Goal: Answer question/provide support: Share knowledge or assist other users

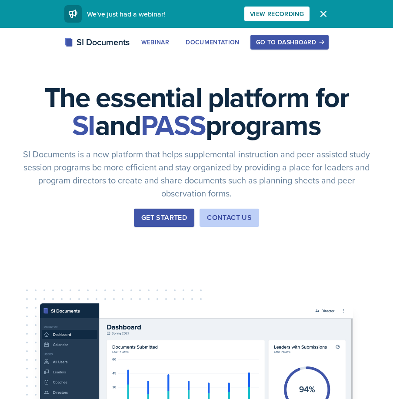
click at [295, 39] on div "Go to Dashboard" at bounding box center [289, 42] width 67 height 7
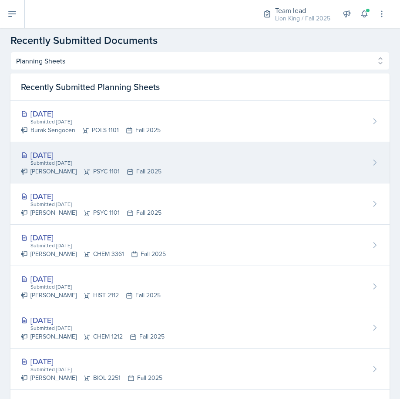
scroll to position [391, 0]
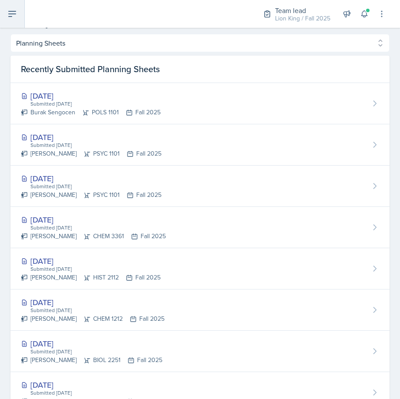
click at [14, 16] on icon at bounding box center [12, 14] width 10 height 10
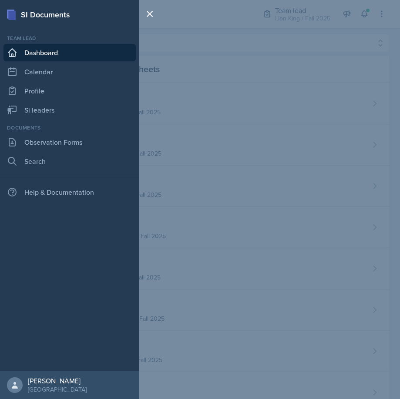
click at [363, 4] on div "SI Documents Team lead Dashboard Calendar Profile Si leaders Documents Observat…" at bounding box center [200, 199] width 400 height 399
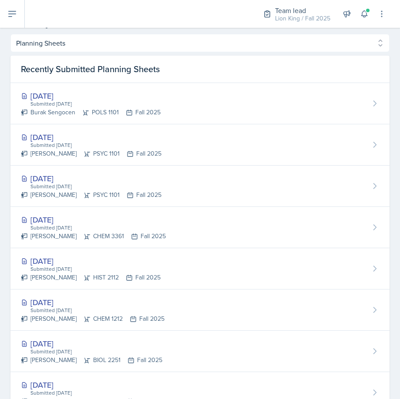
click at [364, 11] on div "SI Documents Team lead Dashboard Calendar Profile Si leaders Documents Observat…" at bounding box center [200, 199] width 400 height 399
click at [364, 11] on icon at bounding box center [364, 14] width 6 height 7
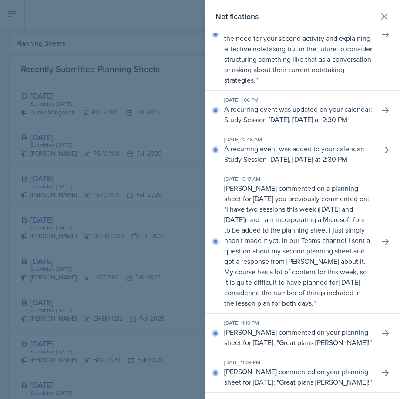
scroll to position [130, 0]
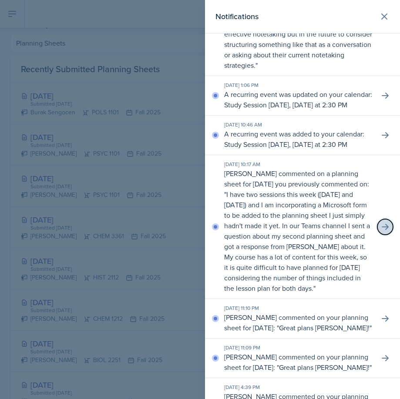
click at [381, 231] on icon at bounding box center [385, 227] width 9 height 9
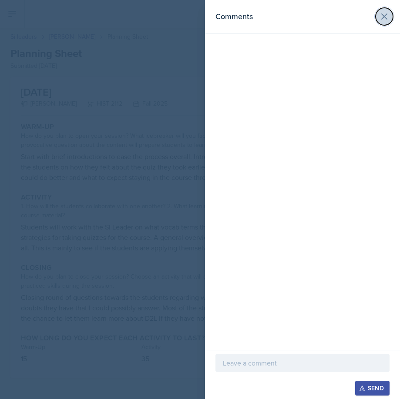
click at [383, 17] on icon at bounding box center [384, 16] width 10 height 10
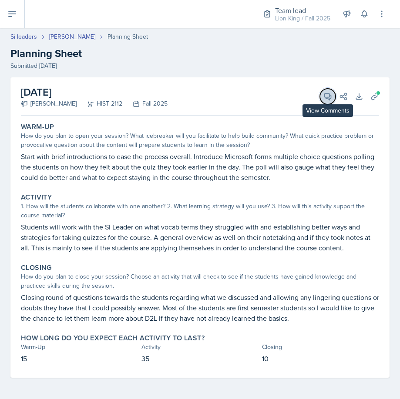
click at [328, 97] on icon at bounding box center [327, 96] width 9 height 9
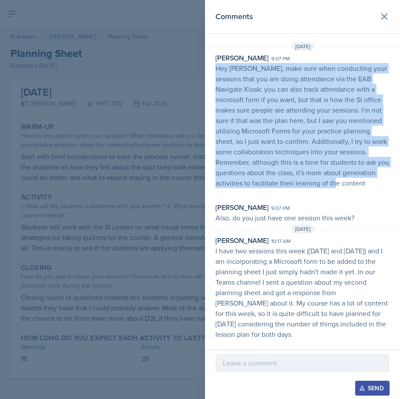
drag, startPoint x: 333, startPoint y: 184, endPoint x: 215, endPoint y: 67, distance: 166.4
click at [215, 67] on p "Hey Jack, make sure when conducting your sessions that you are doing attendance…" at bounding box center [302, 125] width 174 height 125
copy p "Hey Jack, make sure when conducting your sessions that you are doing attendance…"
click at [120, 124] on div at bounding box center [200, 199] width 400 height 399
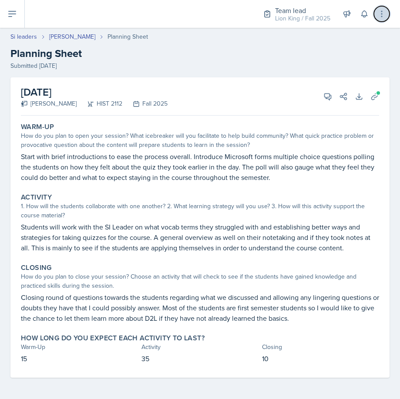
click at [384, 9] on button at bounding box center [382, 14] width 16 height 16
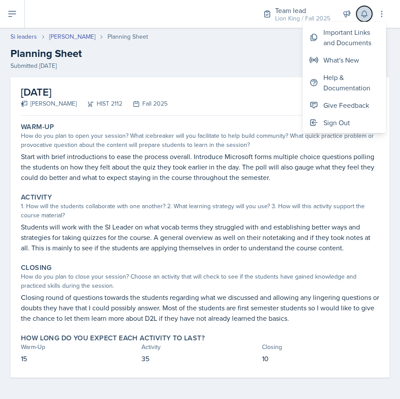
click at [365, 11] on icon at bounding box center [364, 14] width 6 height 7
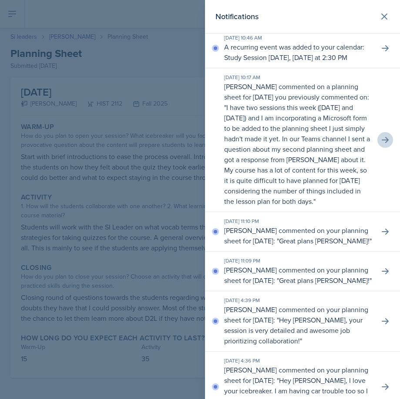
scroll to position [261, 0]
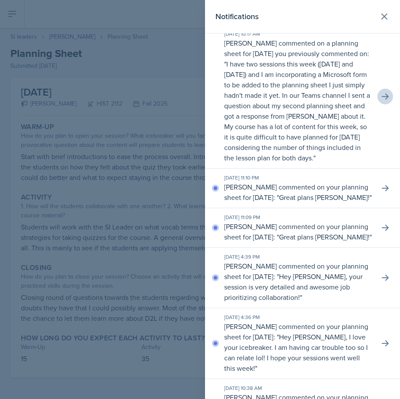
click at [63, 184] on div at bounding box center [200, 199] width 400 height 399
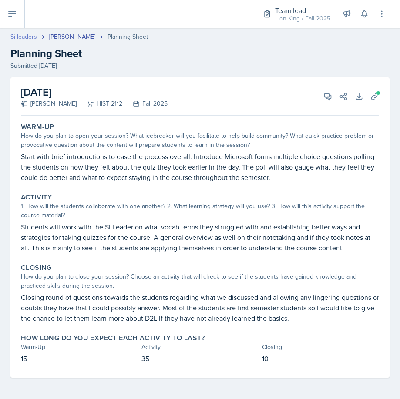
click at [27, 39] on link "Si leaders" at bounding box center [23, 36] width 27 height 9
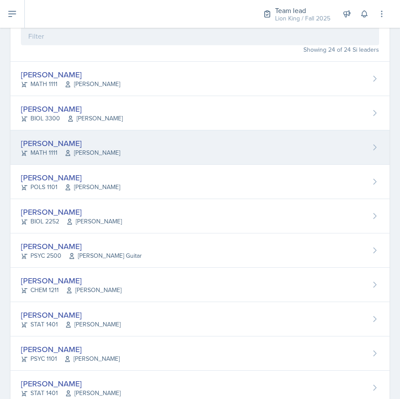
scroll to position [87, 0]
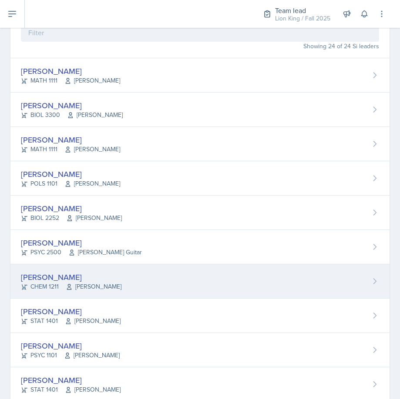
click at [120, 274] on div "Makaela Harris CHEM 1211 Yvonne Single" at bounding box center [199, 281] width 379 height 34
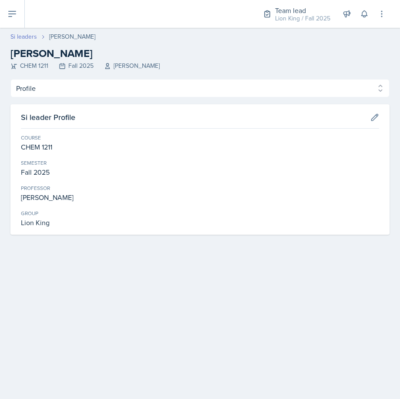
click at [26, 34] on link "Si leaders" at bounding box center [23, 36] width 27 height 9
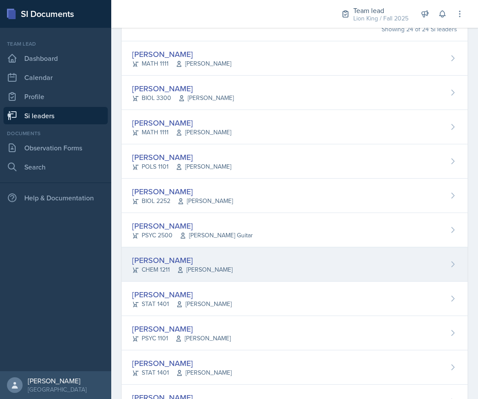
scroll to position [87, 0]
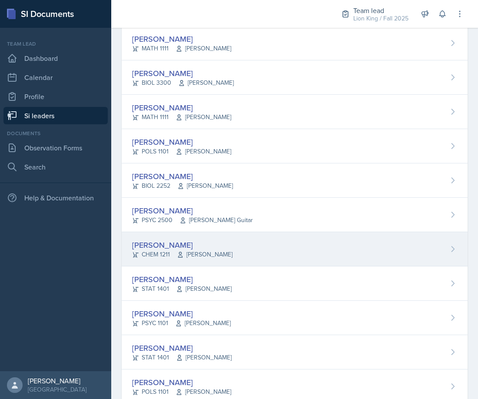
click at [214, 250] on span "[PERSON_NAME]" at bounding box center [205, 254] width 56 height 9
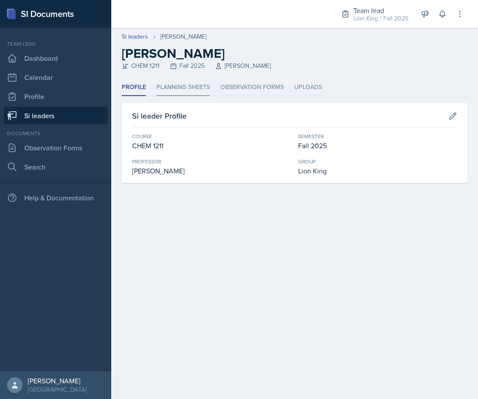
click at [195, 87] on li "Planning Sheets" at bounding box center [183, 87] width 53 height 17
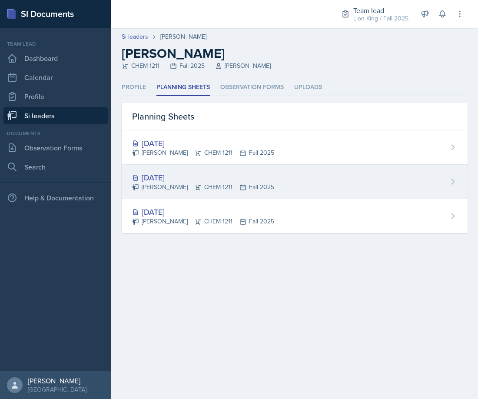
click at [215, 177] on div "[DATE]" at bounding box center [203, 178] width 142 height 12
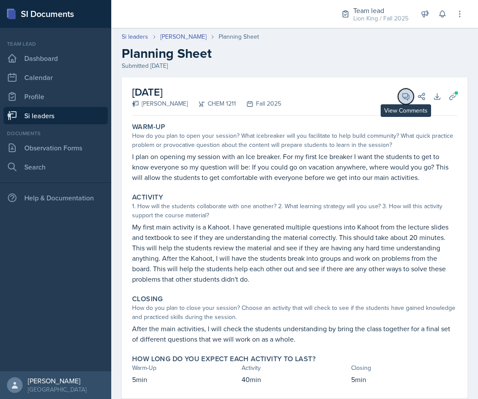
click at [402, 97] on icon at bounding box center [406, 96] width 9 height 9
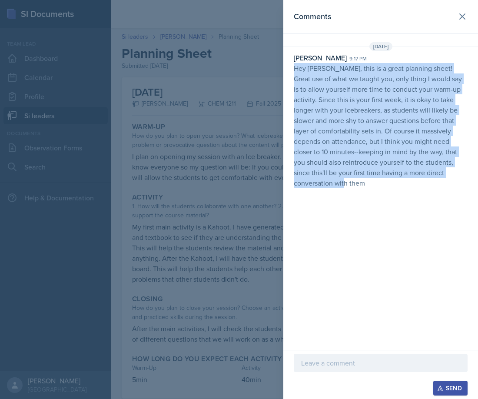
drag, startPoint x: 318, startPoint y: 185, endPoint x: 291, endPoint y: 70, distance: 117.9
click at [291, 70] on div "Ross Carman 9:17 pm Hey Makaela, this is a great planning sheet! Great use of w…" at bounding box center [381, 121] width 195 height 136
copy p "Hey Makaela, this is a great planning sheet! Great use of what we taught you, o…"
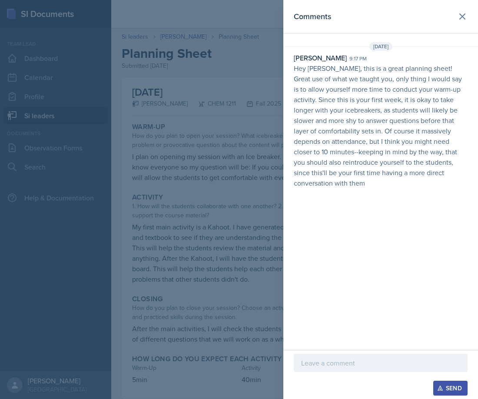
click at [180, 190] on div at bounding box center [239, 199] width 478 height 399
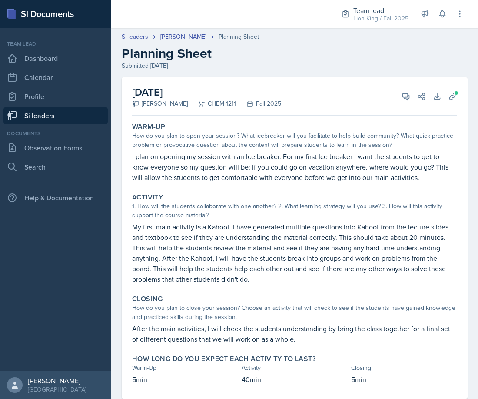
click at [186, 42] on div "Si leaders Makaela Harris Planning Sheet Planning Sheet Submitted Aug 24th, 2025" at bounding box center [294, 51] width 367 height 38
click at [189, 33] on link "[PERSON_NAME]" at bounding box center [183, 36] width 46 height 9
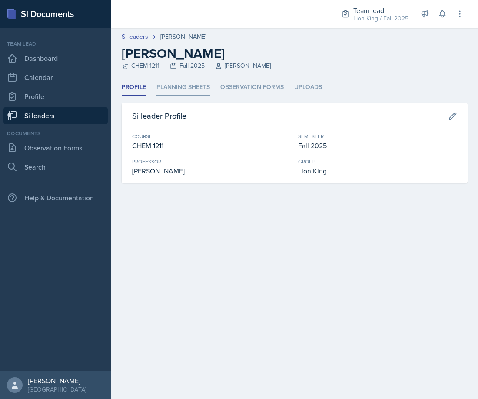
click at [179, 87] on li "Planning Sheets" at bounding box center [183, 87] width 53 height 17
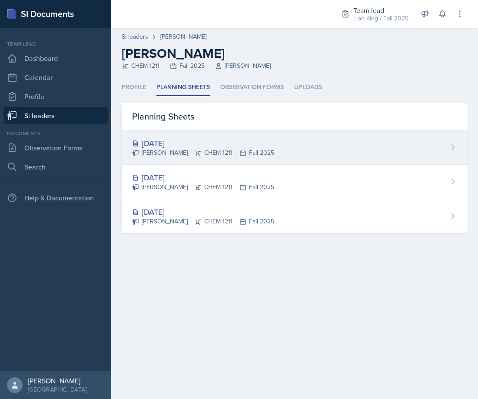
click at [296, 146] on div "Aug 28th, 2025 Makaela Harris CHEM 1211 Fall 2025" at bounding box center [295, 147] width 346 height 34
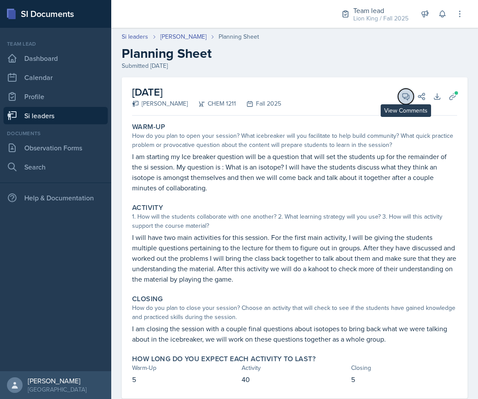
click at [398, 98] on button "View Comments" at bounding box center [406, 97] width 16 height 16
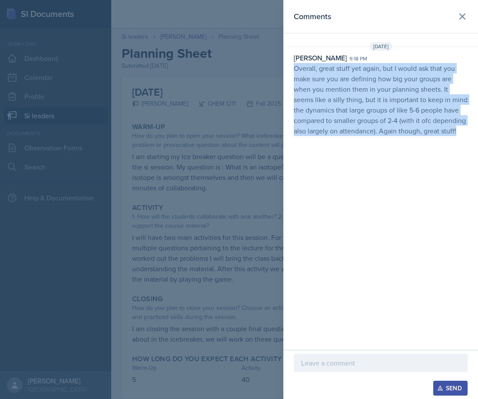
drag, startPoint x: 295, startPoint y: 68, endPoint x: 464, endPoint y: 130, distance: 179.4
click at [436, 130] on p "Overall, great stuff yet again, but I would ask that you make sure you are defi…" at bounding box center [381, 99] width 174 height 73
copy p "Overall, great stuff yet again, but I would ask that you make sure you are defi…"
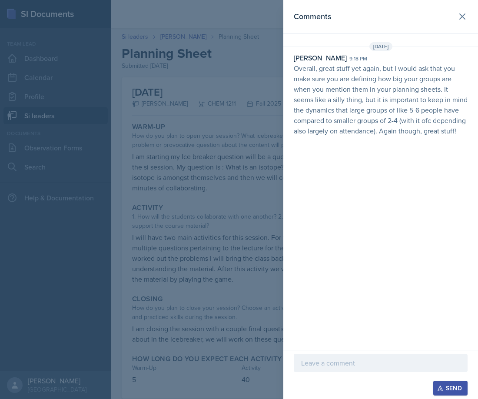
click at [183, 190] on div at bounding box center [239, 199] width 478 height 399
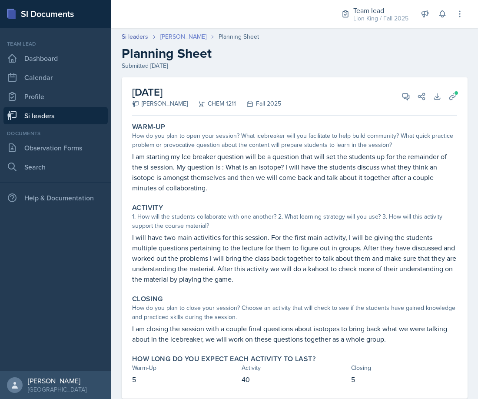
click at [174, 35] on link "[PERSON_NAME]" at bounding box center [183, 36] width 46 height 9
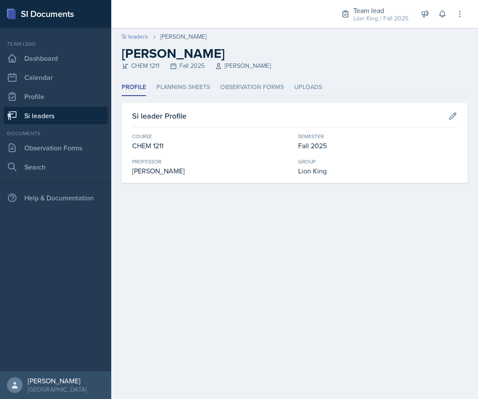
click at [140, 38] on link "Si leaders" at bounding box center [135, 36] width 27 height 9
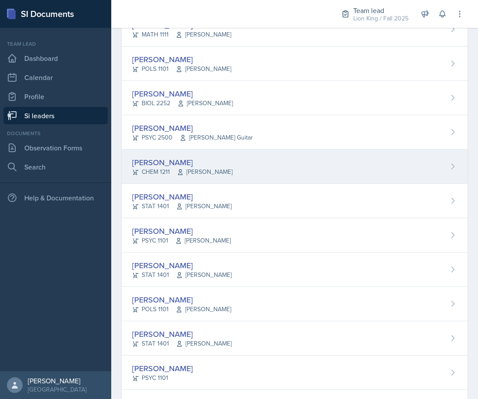
scroll to position [174, 0]
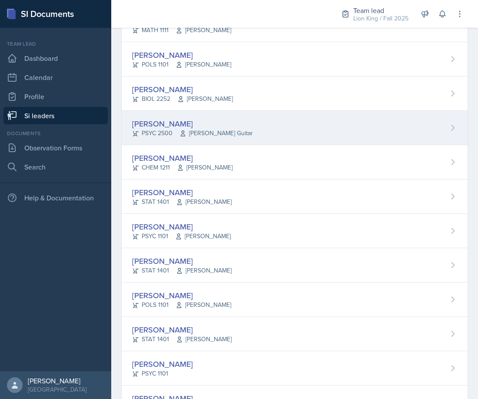
click at [246, 132] on div "Langston Hankerson PSYC 2500 Amanda Guitar" at bounding box center [295, 128] width 346 height 34
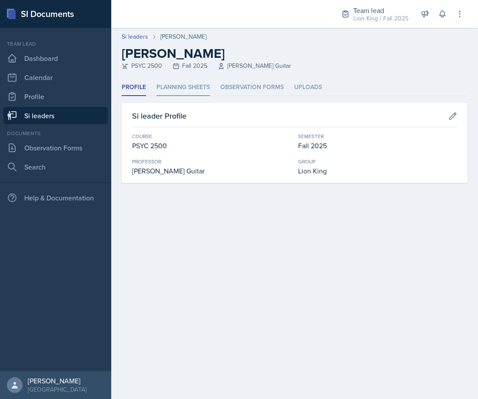
click at [189, 87] on li "Planning Sheets" at bounding box center [183, 87] width 53 height 17
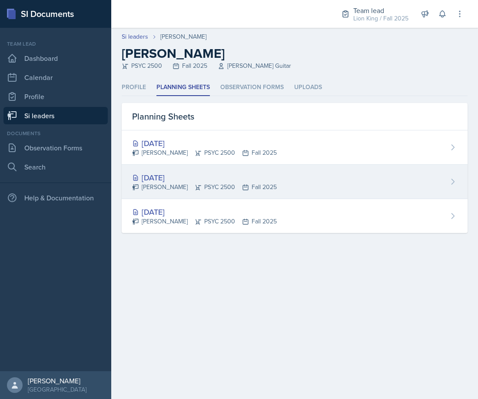
click at [402, 179] on div "Aug 28th, 2025 Langston Hankerson PSYC 2500 Fall 2025" at bounding box center [295, 182] width 346 height 34
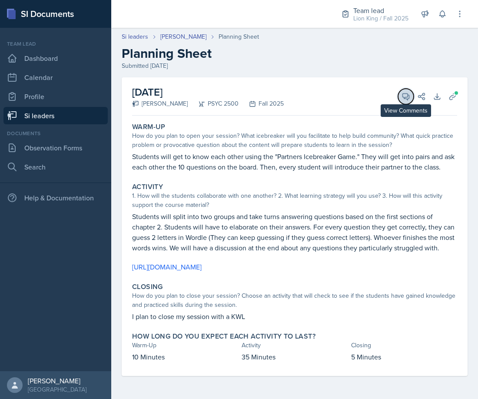
click at [404, 95] on icon at bounding box center [406, 96] width 9 height 9
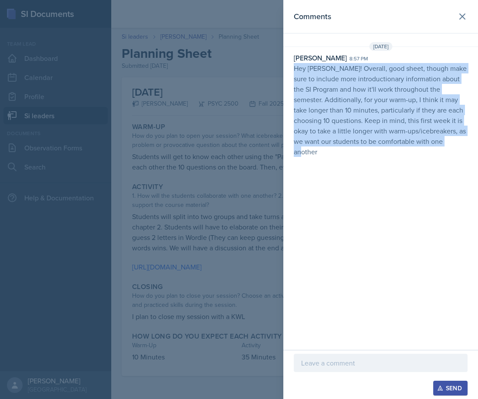
drag, startPoint x: 354, startPoint y: 127, endPoint x: 295, endPoint y: 71, distance: 81.2
click at [295, 71] on p "Hey Langston! Overall, good sheet, though make sure to include more introductio…" at bounding box center [381, 110] width 174 height 94
copy p "Hey Langston! Overall, good sheet, though make sure to include more introductio…"
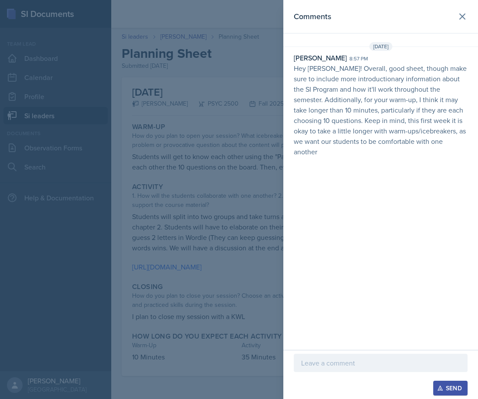
click at [202, 112] on div at bounding box center [239, 199] width 478 height 399
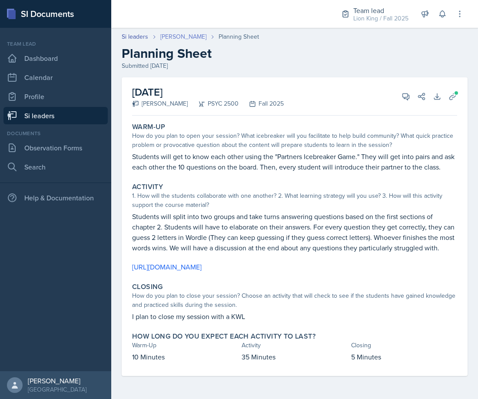
click at [191, 38] on link "[PERSON_NAME]" at bounding box center [183, 36] width 46 height 9
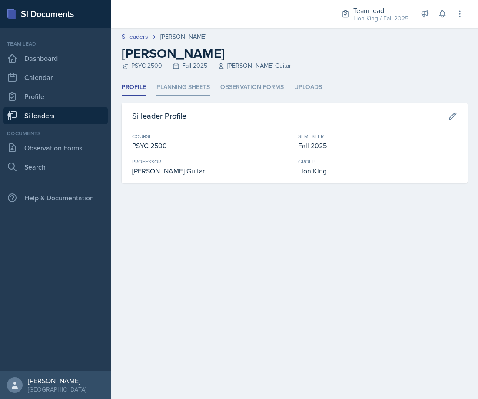
click at [190, 86] on li "Planning Sheets" at bounding box center [183, 87] width 53 height 17
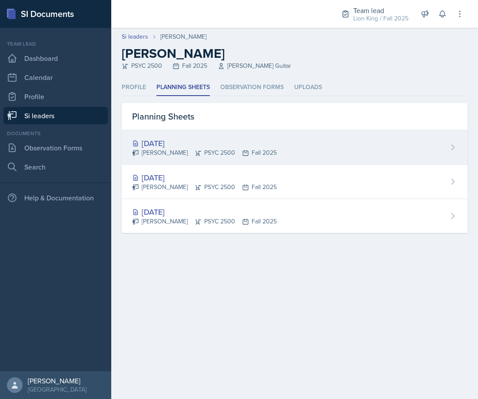
click at [224, 142] on div "Aug 29th, 2025" at bounding box center [204, 143] width 145 height 12
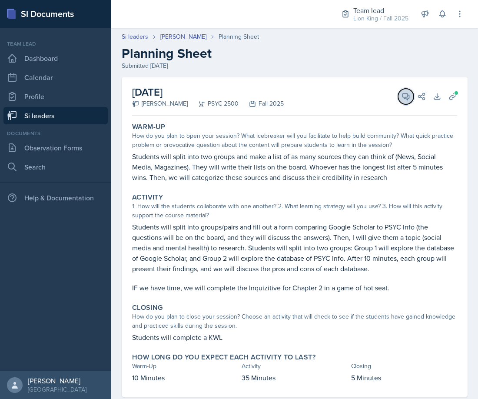
click at [403, 93] on icon at bounding box center [406, 96] width 7 height 7
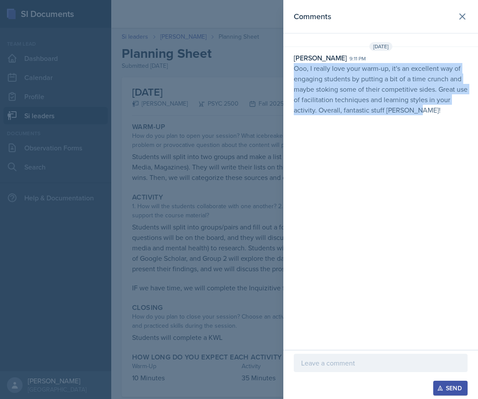
drag, startPoint x: 411, startPoint y: 113, endPoint x: 294, endPoint y: 67, distance: 126.2
click at [294, 67] on div "Ross Carman 9:11 pm Ooo, I really love your warm-up, it's an excellent way of e…" at bounding box center [381, 84] width 195 height 63
click at [264, 135] on div at bounding box center [239, 199] width 478 height 399
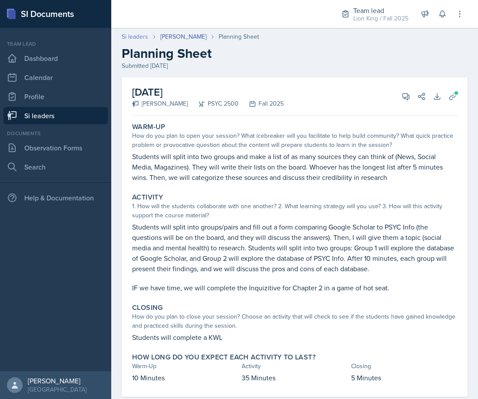
click at [144, 38] on link "Si leaders" at bounding box center [135, 36] width 27 height 9
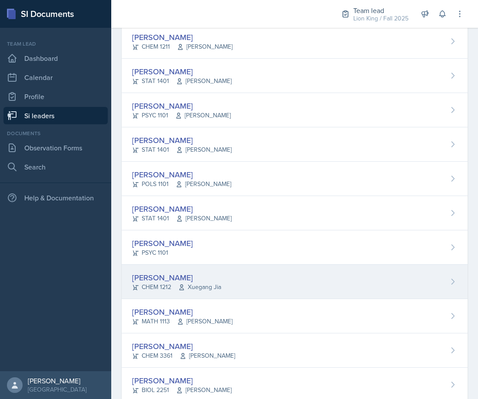
scroll to position [304, 0]
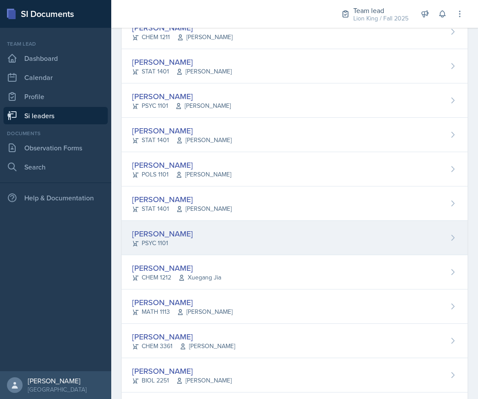
click at [210, 250] on div "Lauretta Martin PSYC 1101" at bounding box center [295, 238] width 346 height 34
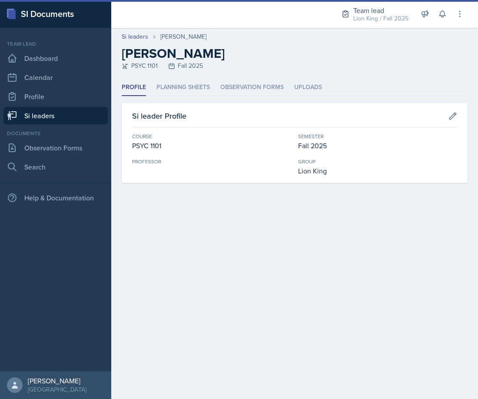
click at [211, 92] on ul "Profile Planning Sheets Observation Forms Uploads" at bounding box center [295, 87] width 346 height 17
click at [200, 84] on li "Planning Sheets" at bounding box center [183, 87] width 53 height 17
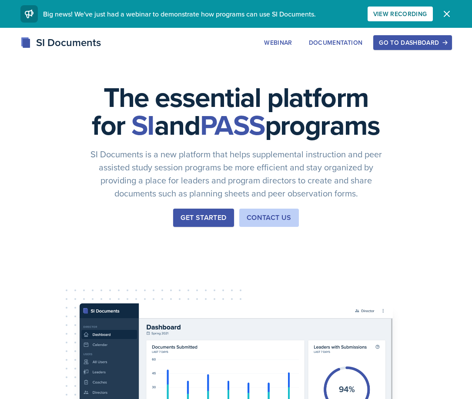
click at [375, 42] on button "Go to Dashboard" at bounding box center [412, 42] width 78 height 15
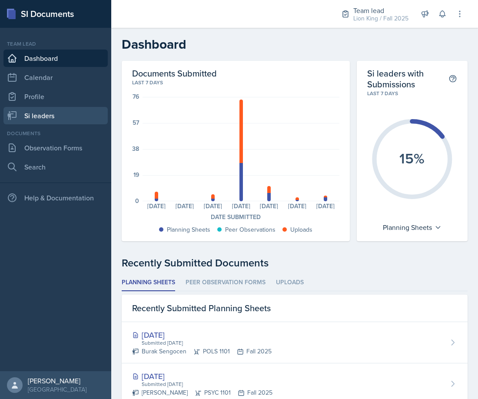
click at [44, 114] on link "Si leaders" at bounding box center [55, 115] width 104 height 17
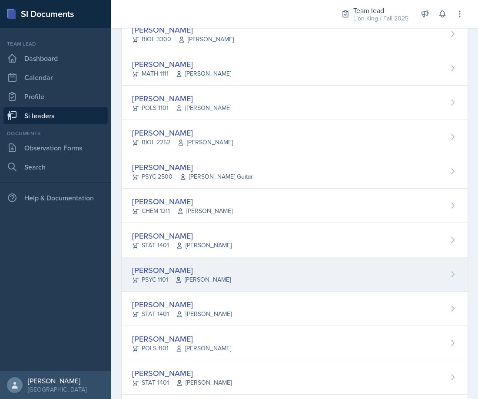
scroll to position [174, 0]
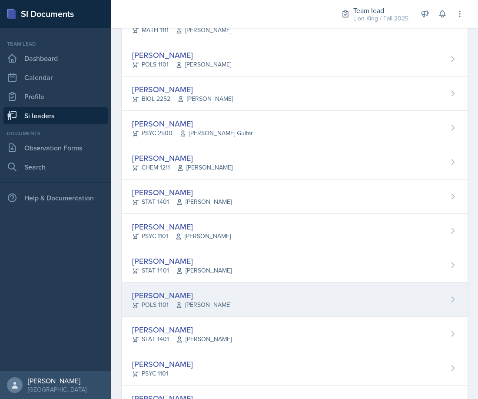
click at [203, 296] on div "[PERSON_NAME]" at bounding box center [181, 296] width 99 height 12
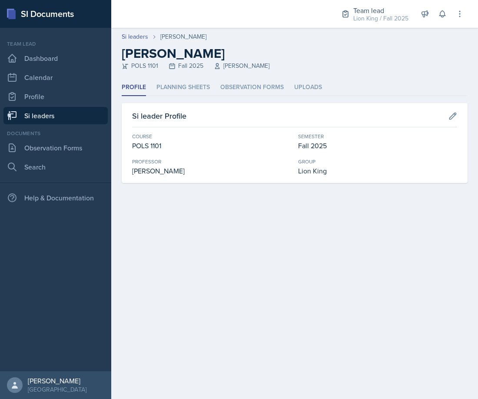
click at [217, 89] on ul "Profile Planning Sheets Observation Forms Uploads" at bounding box center [295, 87] width 346 height 17
click at [184, 92] on li "Planning Sheets" at bounding box center [183, 87] width 53 height 17
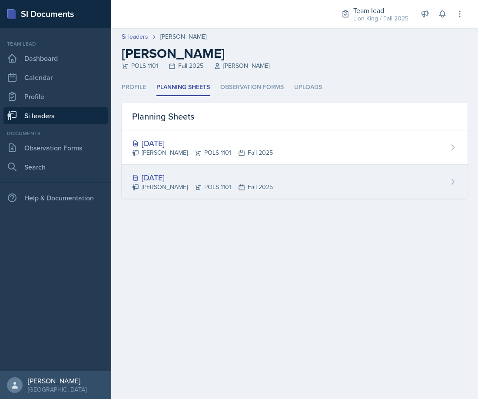
click at [225, 181] on div "[DATE]" at bounding box center [202, 178] width 141 height 12
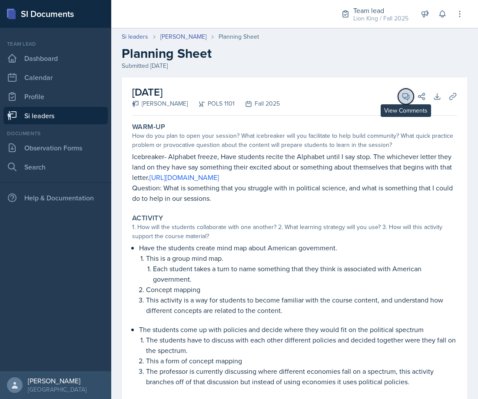
click at [407, 94] on span at bounding box center [409, 93] width 4 height 4
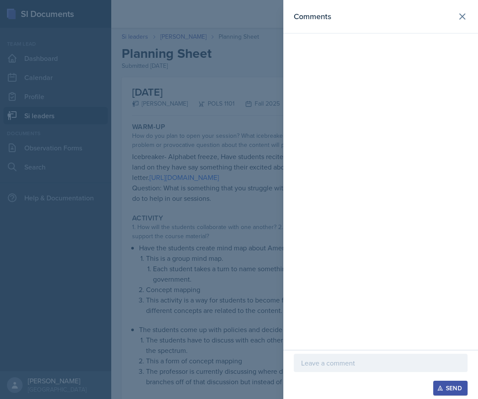
click at [324, 356] on div at bounding box center [381, 363] width 174 height 18
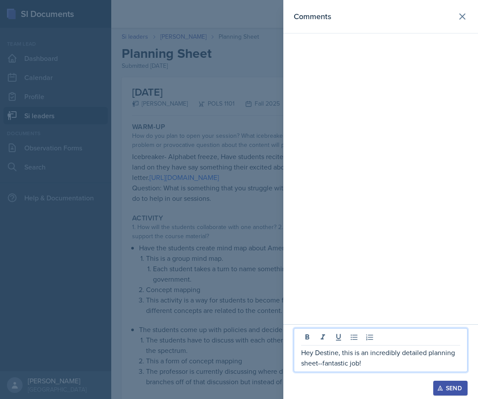
click at [222, 232] on div at bounding box center [239, 199] width 478 height 399
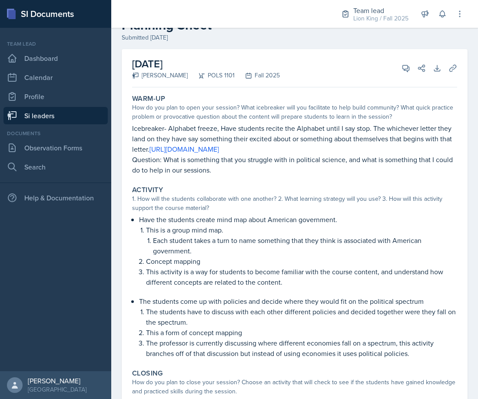
scroll to position [43, 0]
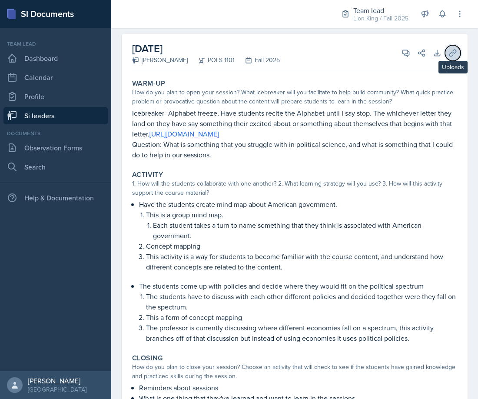
click at [451, 49] on icon at bounding box center [453, 53] width 9 height 9
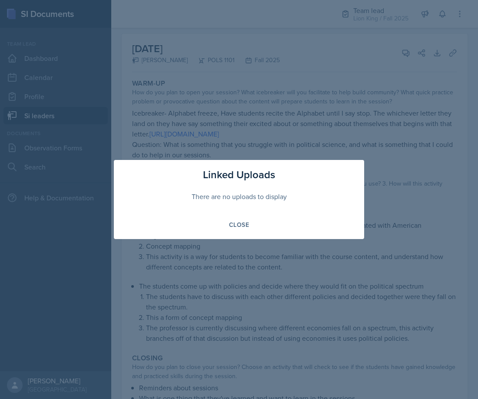
click at [254, 263] on div at bounding box center [239, 199] width 478 height 399
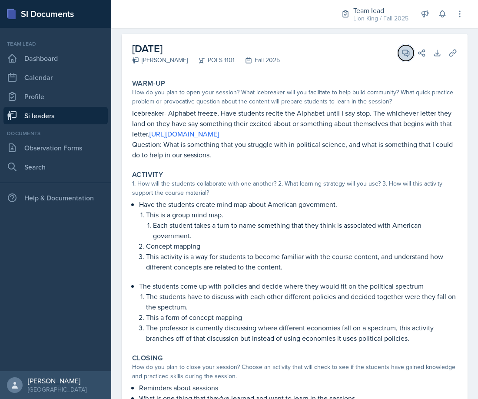
click at [398, 57] on button "View Comments" at bounding box center [406, 53] width 16 height 16
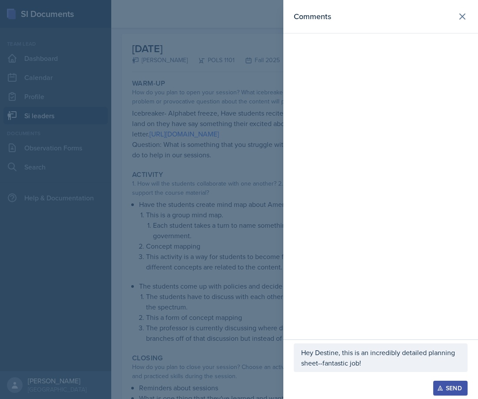
click at [367, 364] on p "Hey Destine, this is an incredibly detailed planning sheet--fantastic job!" at bounding box center [380, 357] width 159 height 21
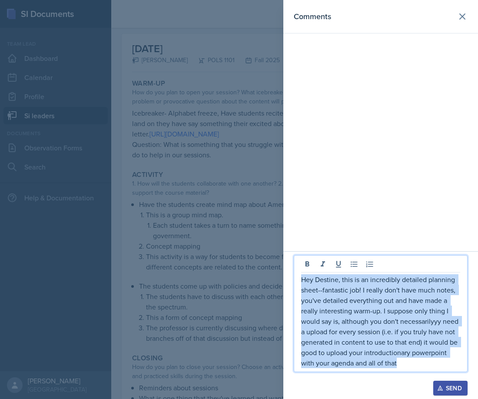
drag, startPoint x: 401, startPoint y: 351, endPoint x: 286, endPoint y: 279, distance: 135.8
click at [286, 279] on div "Hey Destine, this is an incredibly detailed planning sheet--fantastic job! I re…" at bounding box center [381, 325] width 195 height 148
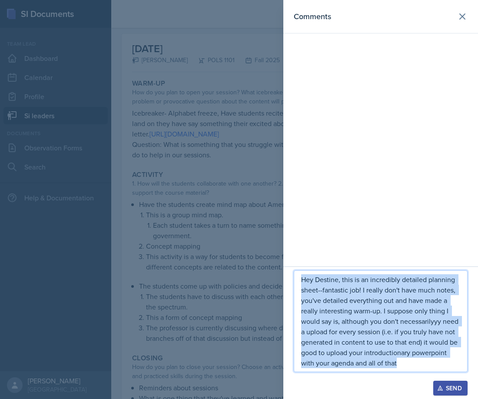
copy p "Hey Destine, this is an incredibly detailed planning sheet--fantastic job! I re…"
click at [439, 382] on button "Send" at bounding box center [451, 388] width 34 height 15
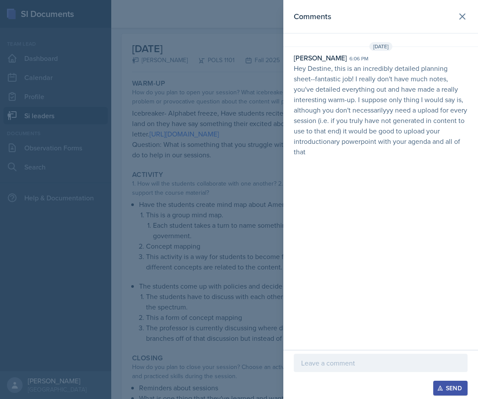
click at [204, 127] on div at bounding box center [239, 199] width 478 height 399
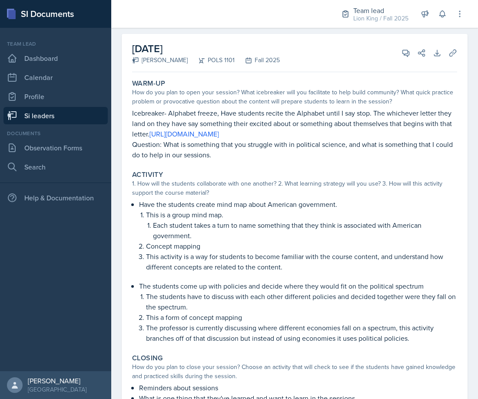
click at [70, 119] on link "Si leaders" at bounding box center [55, 115] width 104 height 17
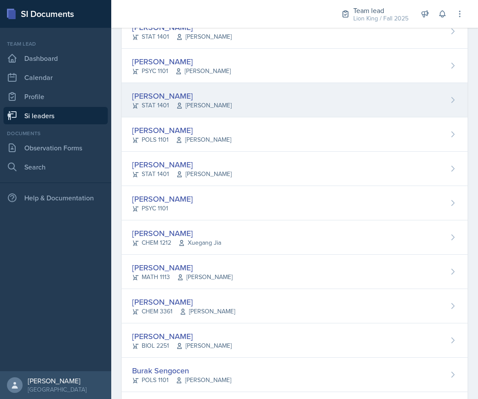
scroll to position [348, 0]
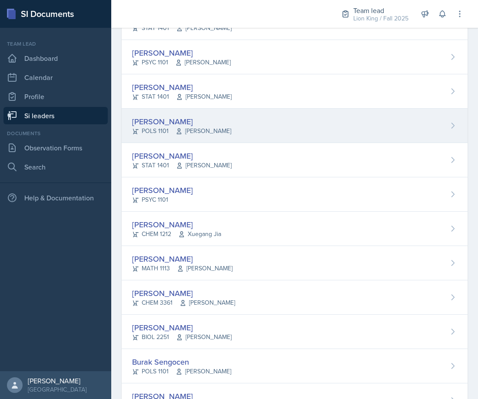
click at [240, 119] on div "[PERSON_NAME] POLS 1101 [PERSON_NAME]" at bounding box center [295, 126] width 346 height 34
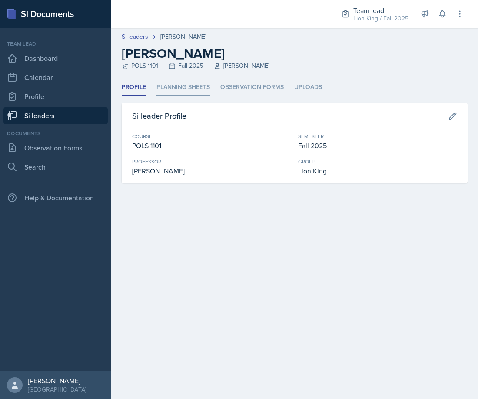
click at [198, 90] on li "Planning Sheets" at bounding box center [183, 87] width 53 height 17
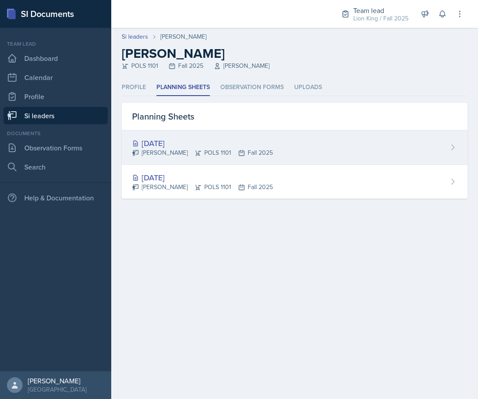
click at [252, 139] on div "[DATE]" at bounding box center [202, 143] width 141 height 12
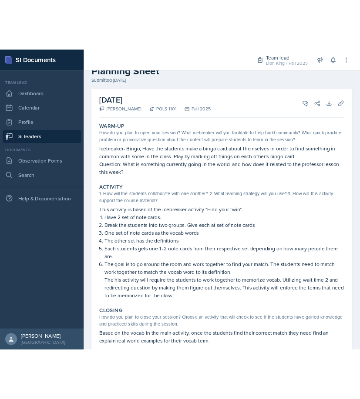
scroll to position [7, 0]
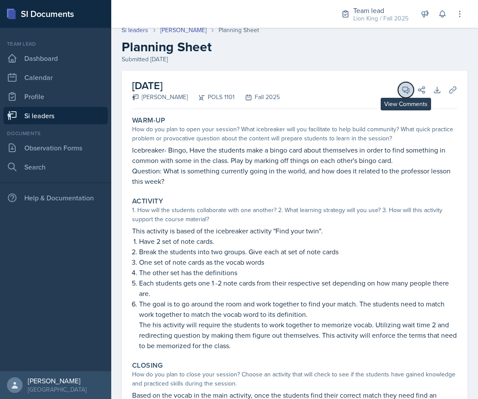
click at [398, 87] on button "View Comments" at bounding box center [406, 90] width 16 height 16
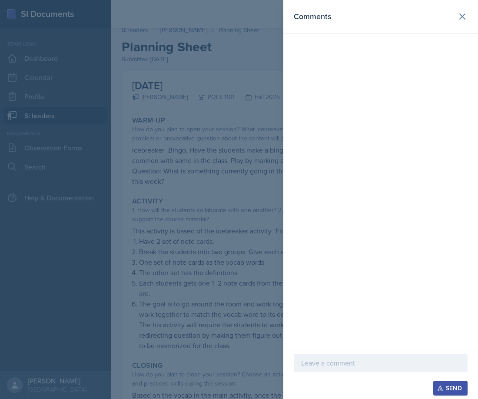
click at [337, 369] on div at bounding box center [381, 363] width 174 height 18
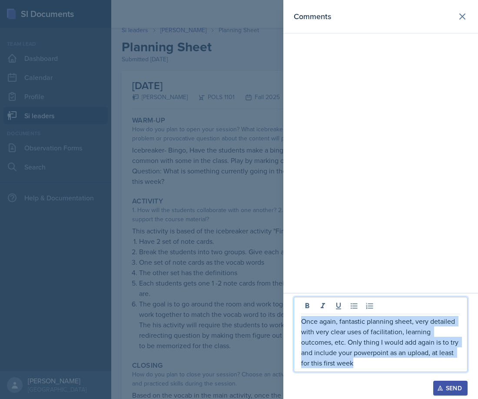
drag, startPoint x: 362, startPoint y: 363, endPoint x: 300, endPoint y: 326, distance: 71.7
click at [300, 326] on div "Once again, fantastic planning sheet, very detailed with very clear uses of fac…" at bounding box center [381, 334] width 174 height 75
copy p "Once again, fantastic planning sheet, very detailed with very clear uses of fac…"
click at [459, 387] on div "Send" at bounding box center [450, 388] width 23 height 7
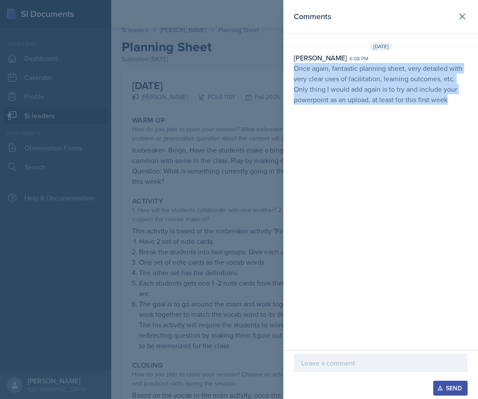
drag, startPoint x: 450, startPoint y: 98, endPoint x: 289, endPoint y: 73, distance: 162.9
click at [289, 73] on div "[PERSON_NAME] 6:08 pm Once again, fantastic planning sheet, very detailed with …" at bounding box center [381, 79] width 195 height 52
copy p "Once again, fantastic planning sheet, very detailed with very clear uses of fac…"
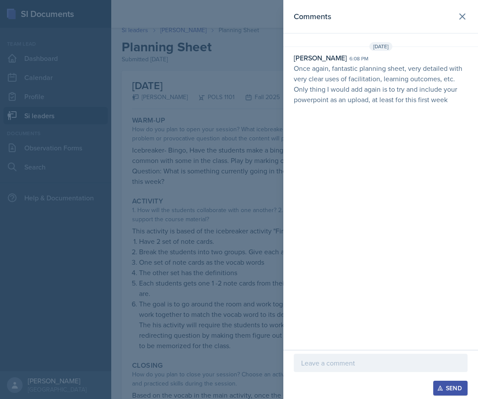
click at [207, 303] on div at bounding box center [239, 199] width 478 height 399
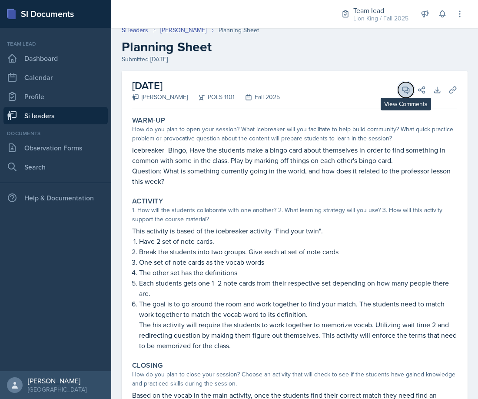
click at [401, 95] on button "View Comments" at bounding box center [406, 90] width 16 height 16
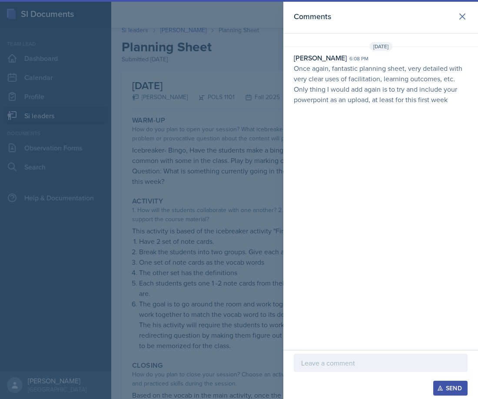
click at [157, 230] on div at bounding box center [239, 199] width 478 height 399
